Goal: Task Accomplishment & Management: Manage account settings

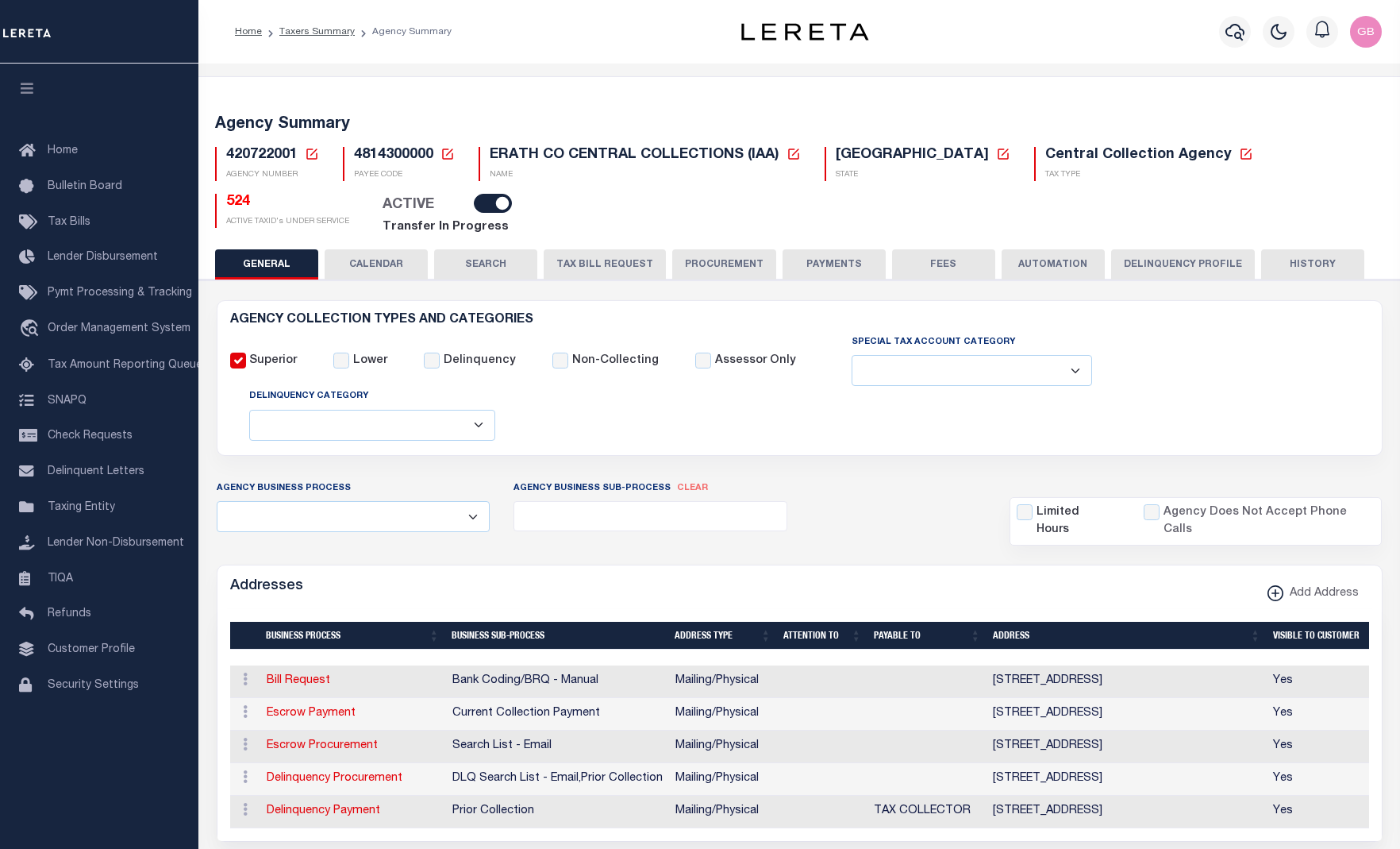
select select
click at [443, 148] on icon at bounding box center [447, 154] width 14 height 14
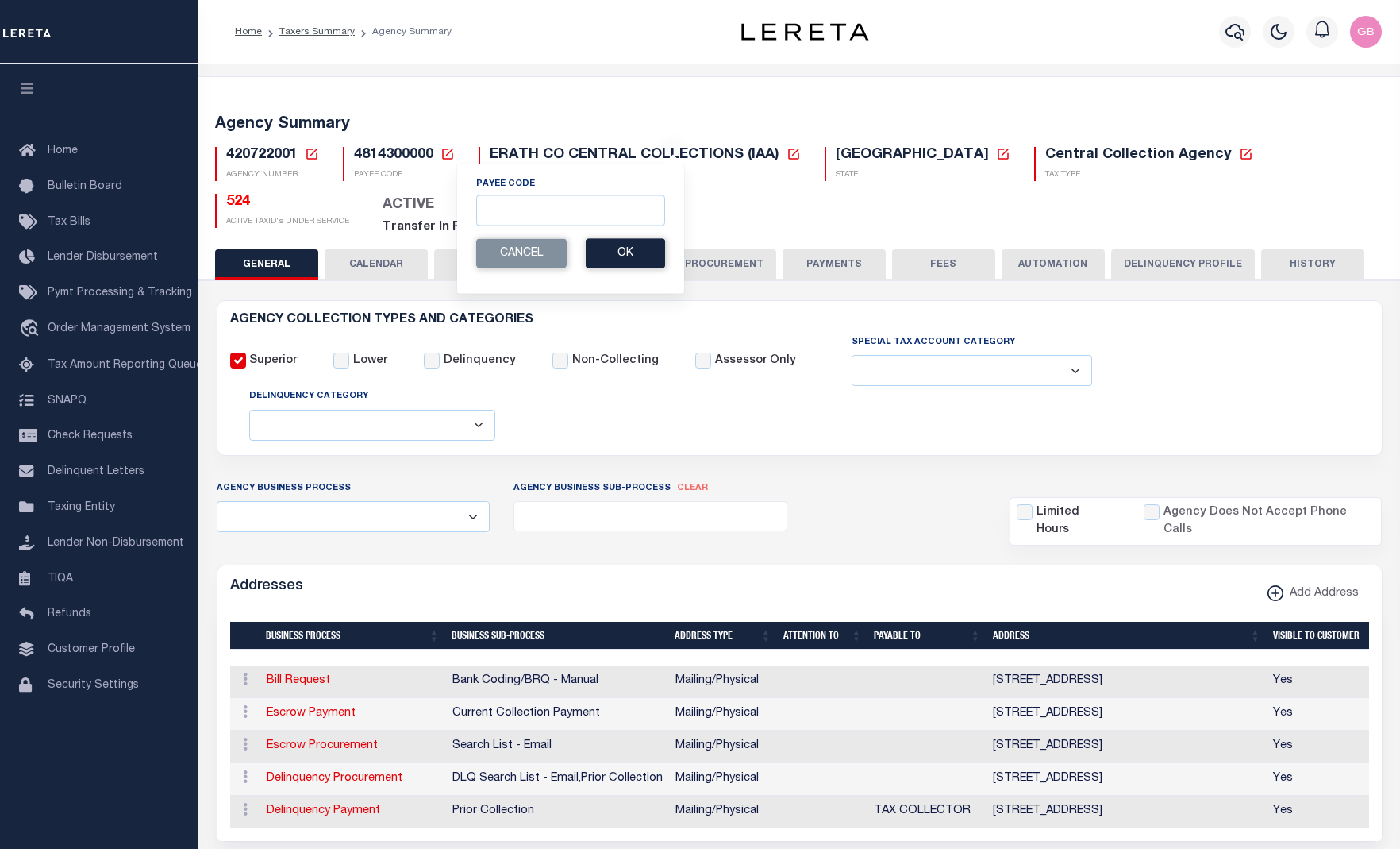
click at [313, 155] on icon at bounding box center [312, 154] width 14 height 14
click at [399, 212] on input "Agency Number" at bounding box center [499, 210] width 319 height 31
drag, startPoint x: 529, startPoint y: 212, endPoint x: 521, endPoint y: 195, distance: 18.8
click at [526, 203] on input "Agency Number" at bounding box center [499, 210] width 319 height 31
type input "310030101"
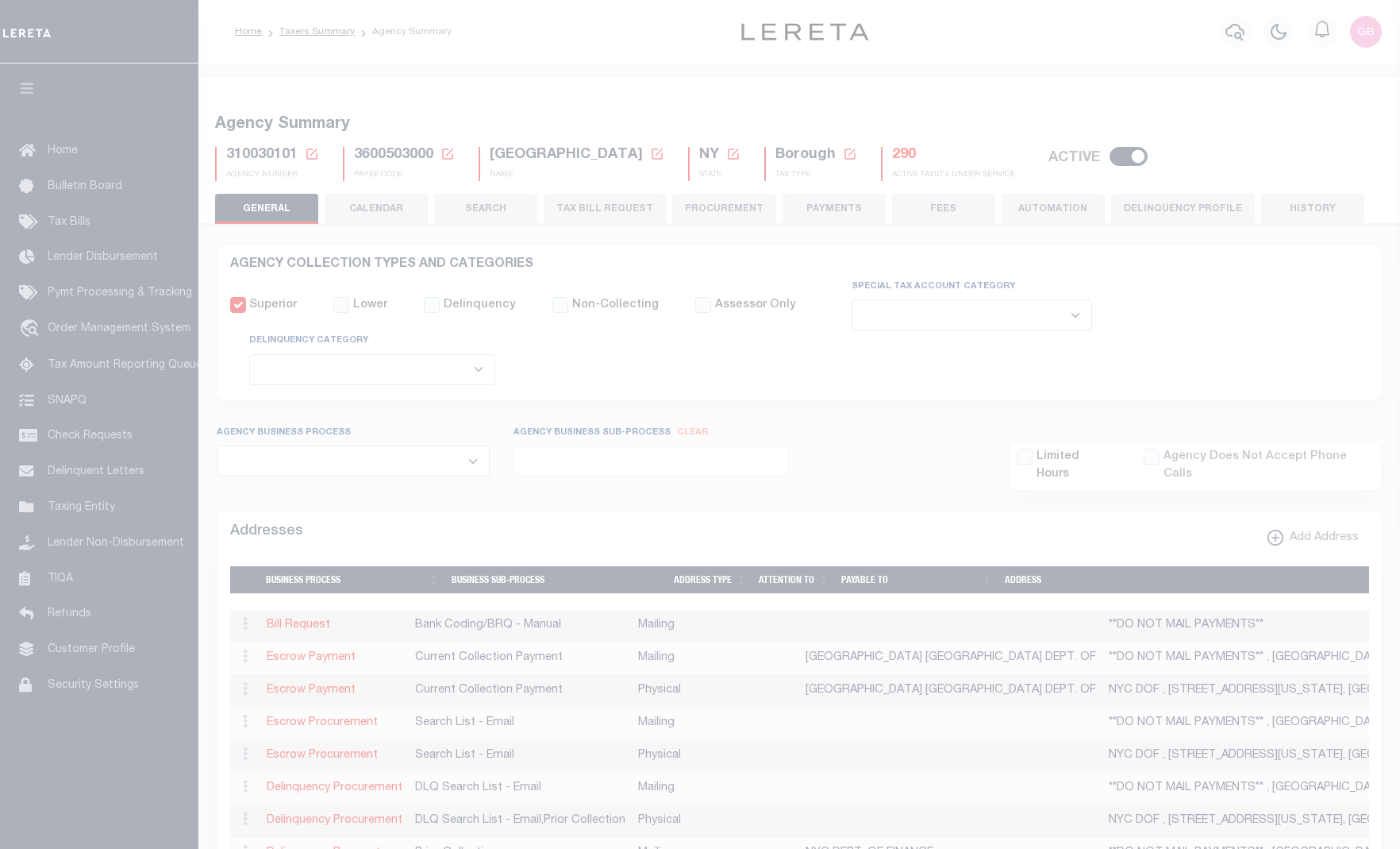
select select
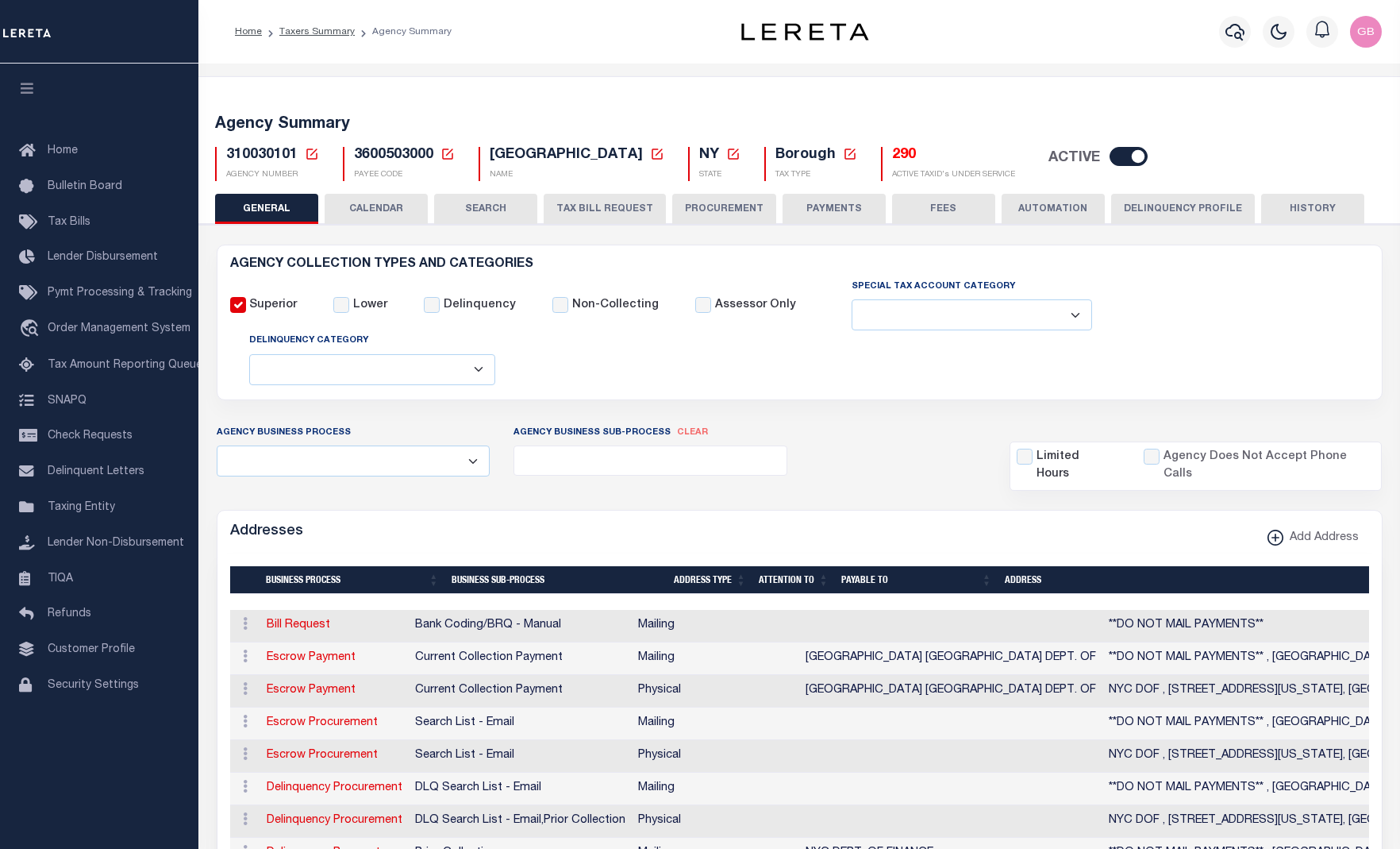
drag, startPoint x: 390, startPoint y: 215, endPoint x: 771, endPoint y: 23, distance: 426.6
click at [390, 215] on button "CALENDAR" at bounding box center [376, 208] width 103 height 30
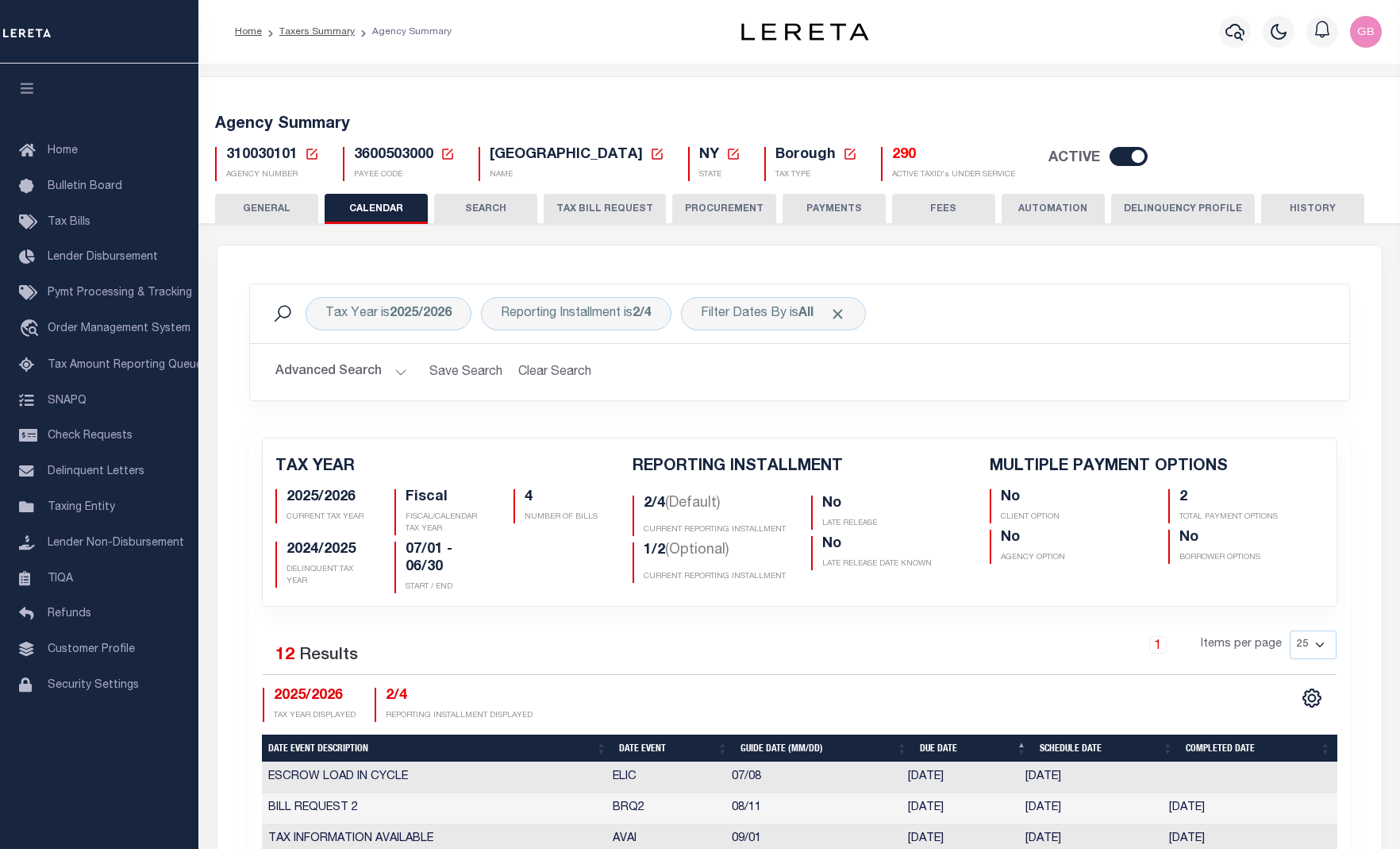
checkbox input "false"
type input "2"
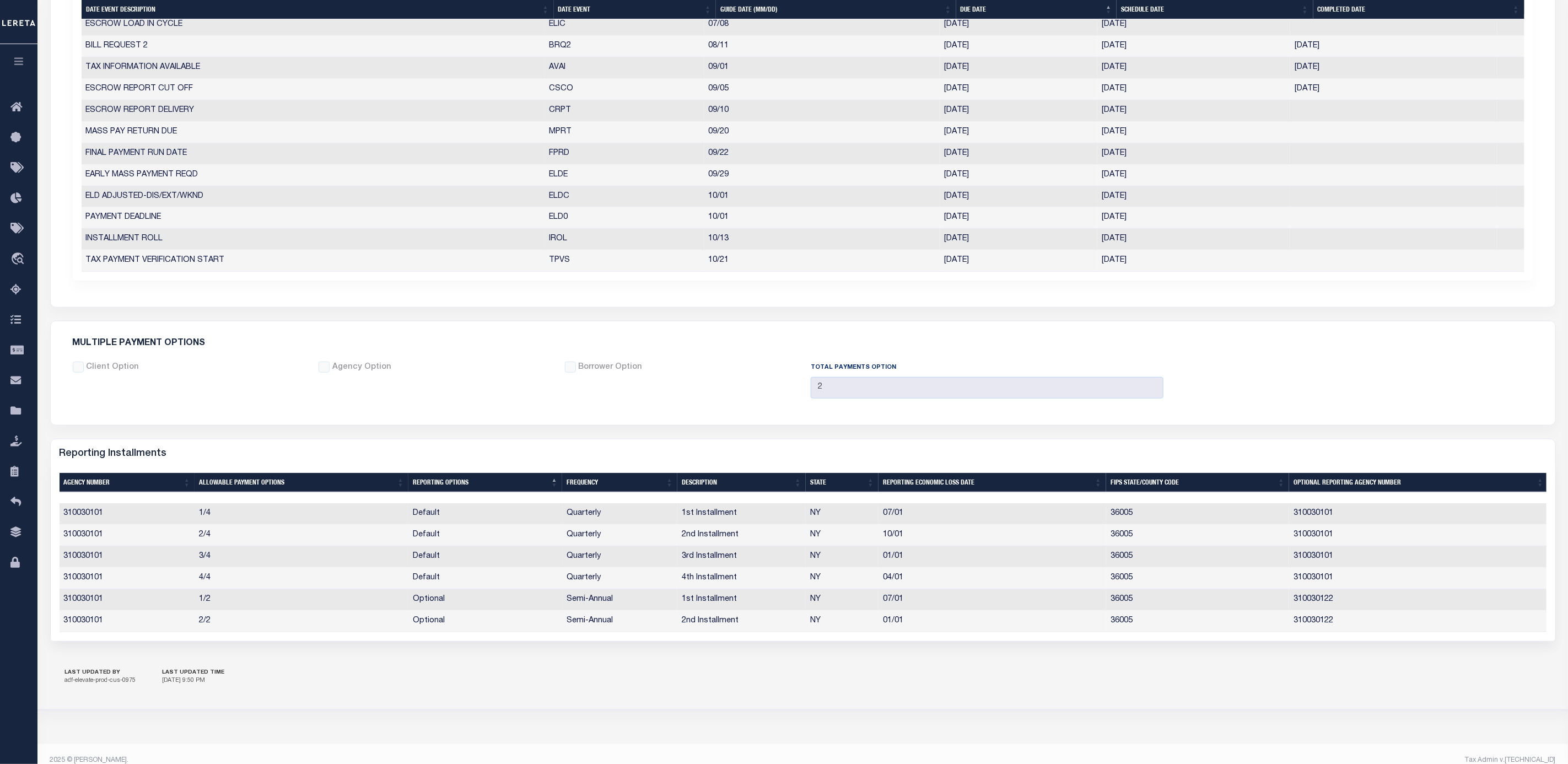
scroll to position [539, 0]
